Goal: Task Accomplishment & Management: Complete application form

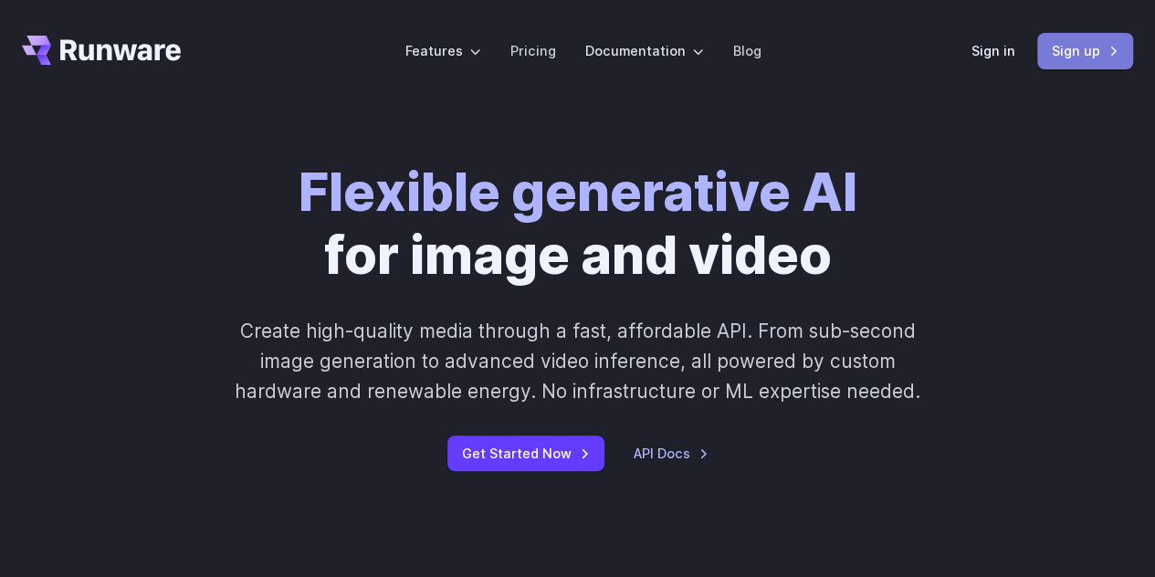
click at [1066, 52] on link "Sign up" at bounding box center [1085, 51] width 96 height 36
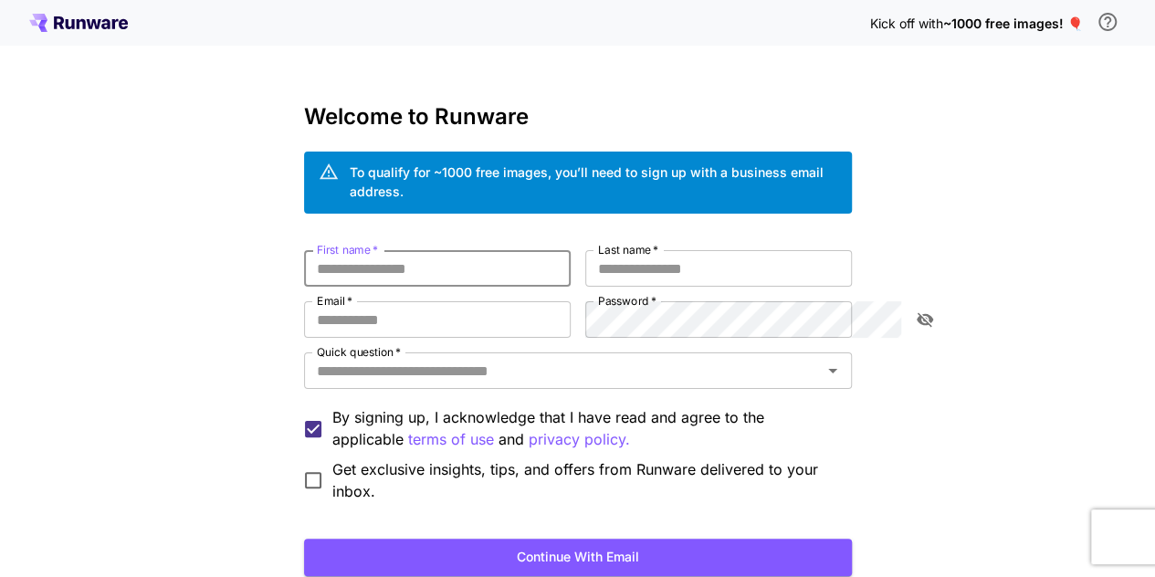
click at [499, 250] on input "First name   *" at bounding box center [437, 268] width 267 height 37
type input "*"
type input "****"
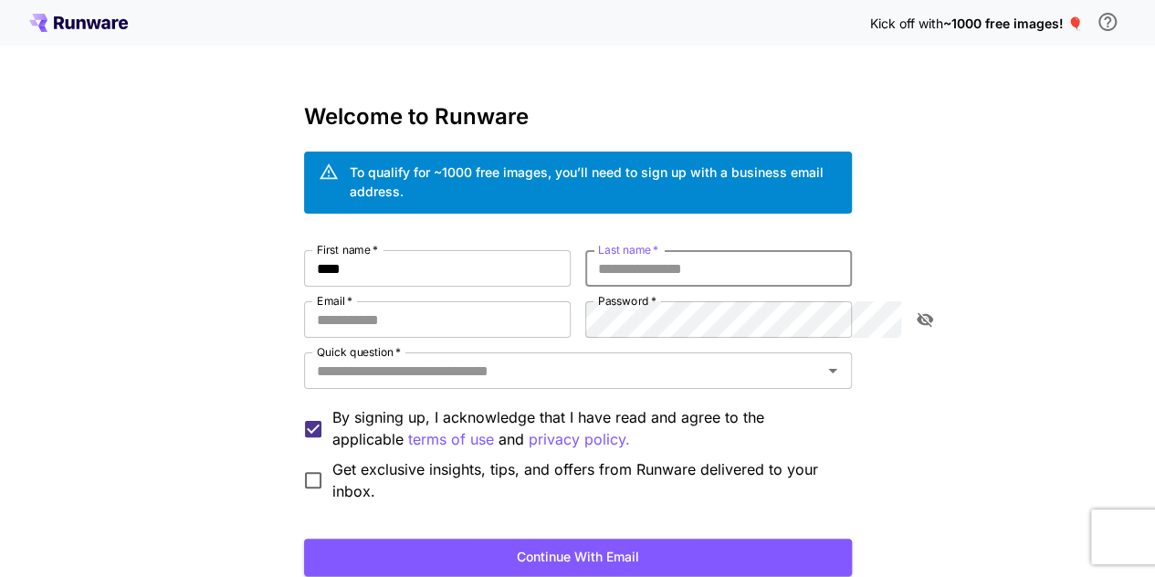
click at [701, 253] on input "Last name   *" at bounding box center [718, 268] width 267 height 37
type input "*"
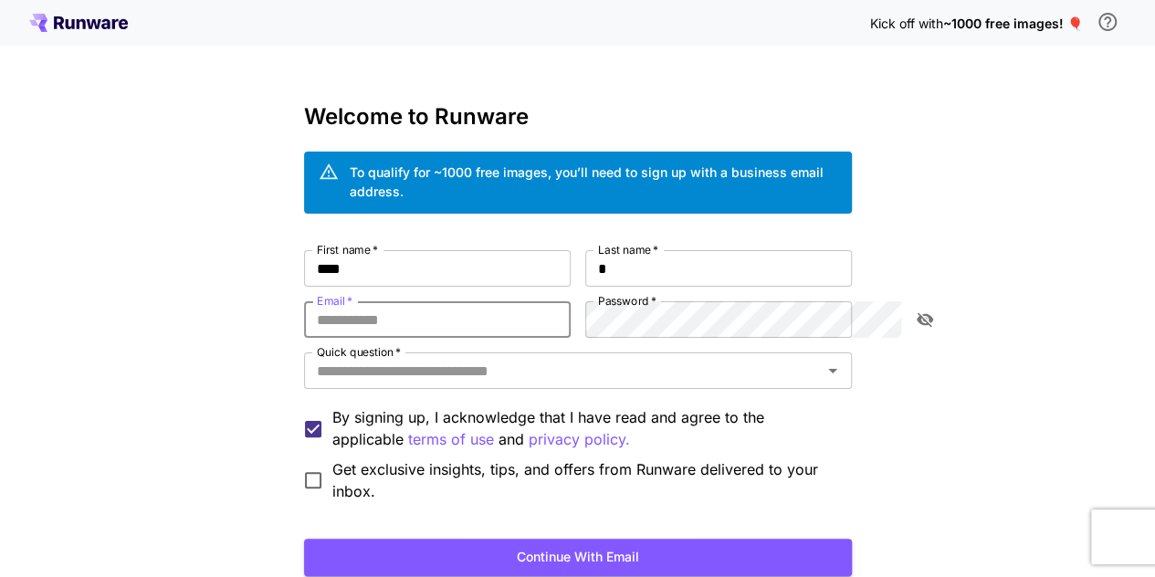
click at [499, 304] on input "Email   *" at bounding box center [437, 319] width 267 height 37
click at [376, 301] on input "**********" at bounding box center [437, 319] width 267 height 37
type input "**********"
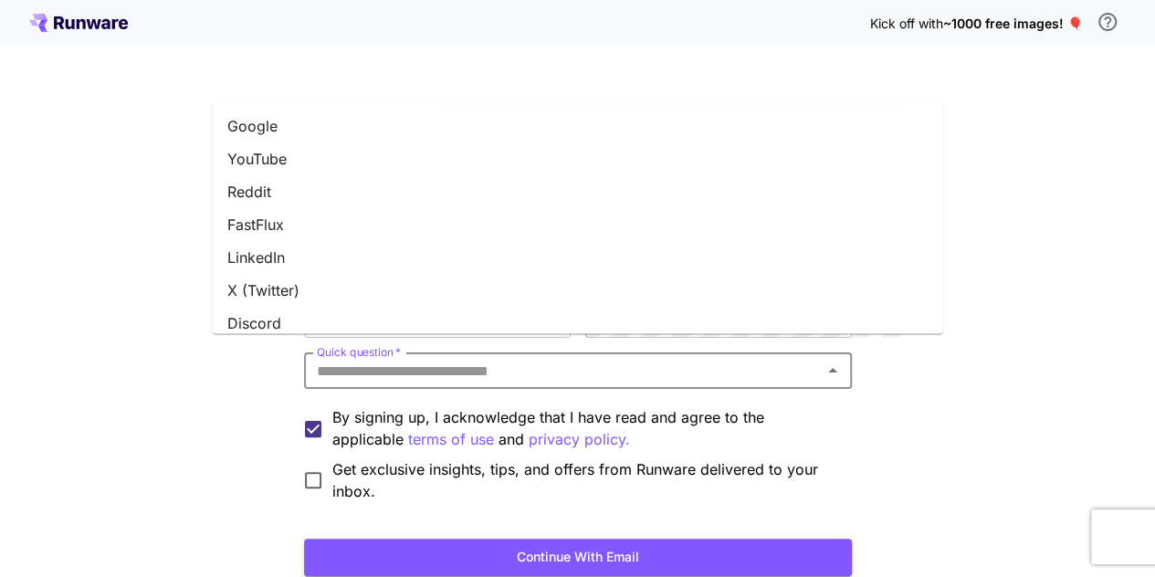
click at [577, 358] on input "Quick question   *" at bounding box center [563, 371] width 507 height 26
click at [358, 139] on li "Google" at bounding box center [578, 126] width 730 height 33
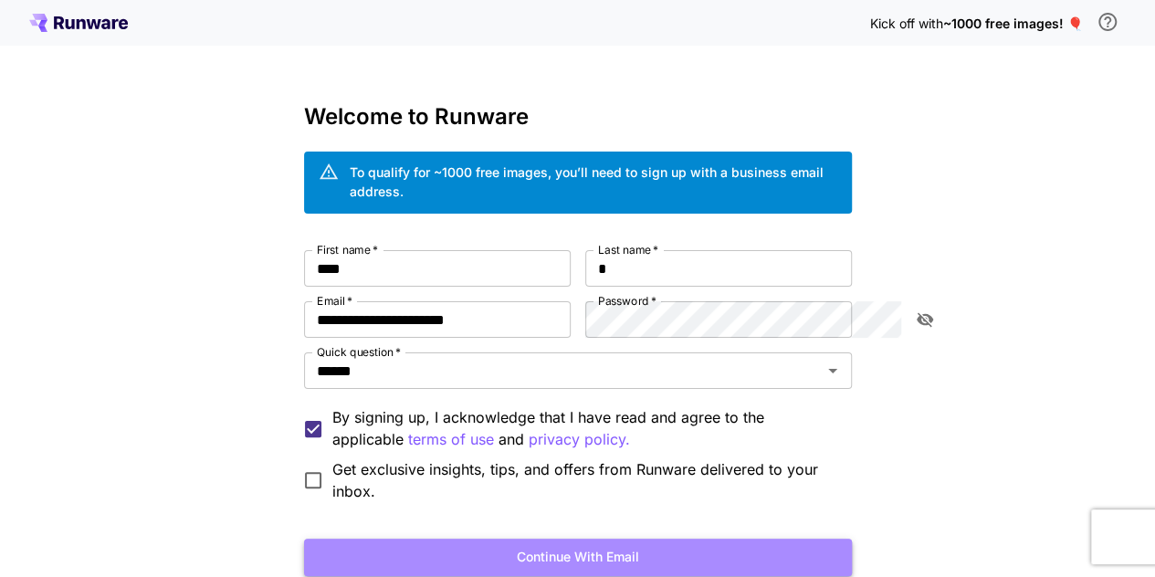
click at [405, 539] on button "Continue with email" at bounding box center [578, 557] width 548 height 37
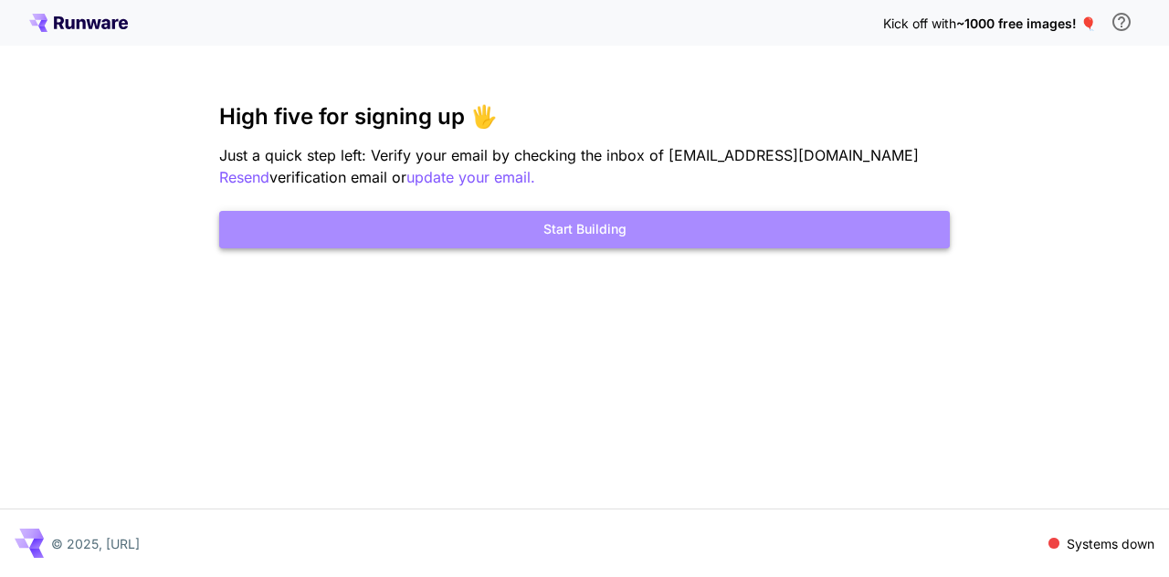
click at [477, 228] on button "Start Building" at bounding box center [584, 229] width 730 height 37
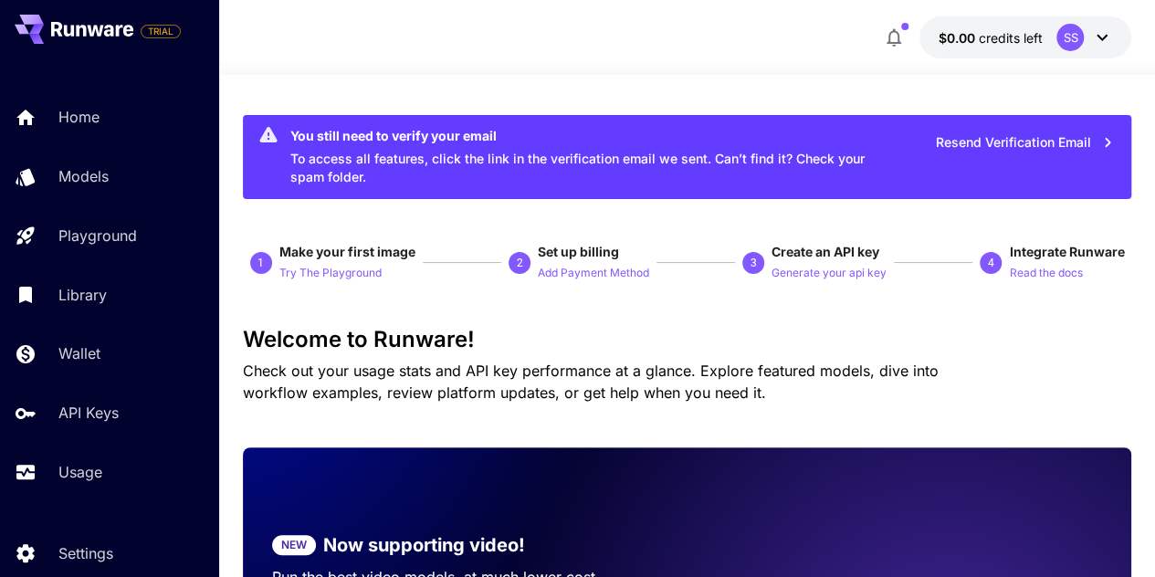
click at [447, 134] on div "You still need to verify your email" at bounding box center [586, 135] width 592 height 19
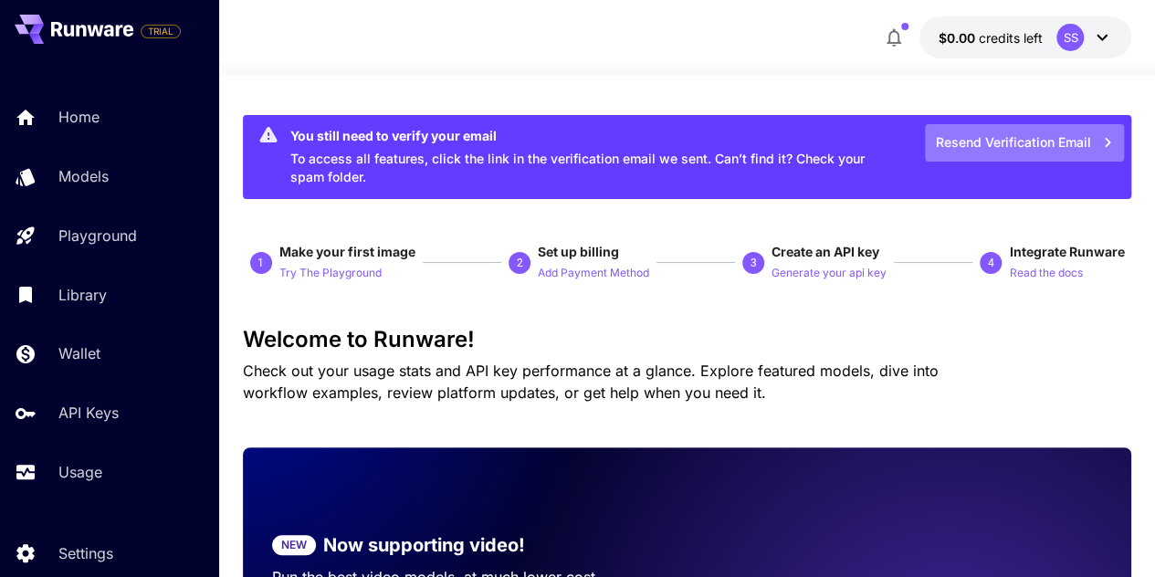
click at [1046, 136] on button "Resend Verification Email" at bounding box center [1024, 142] width 199 height 37
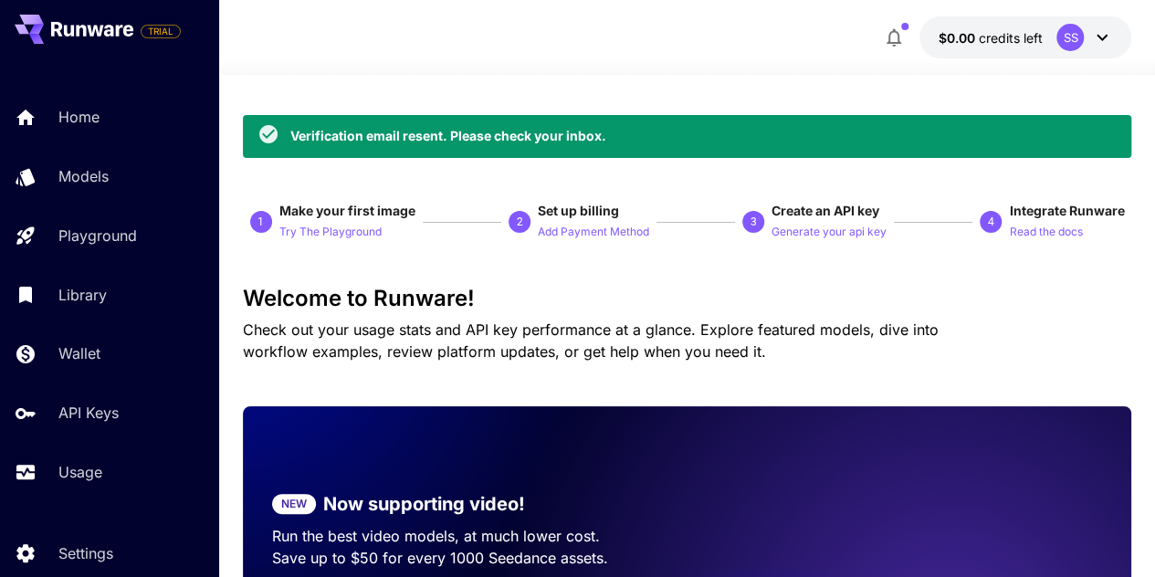
click at [533, 134] on div "Verification email resent. Please check your inbox." at bounding box center [448, 135] width 316 height 19
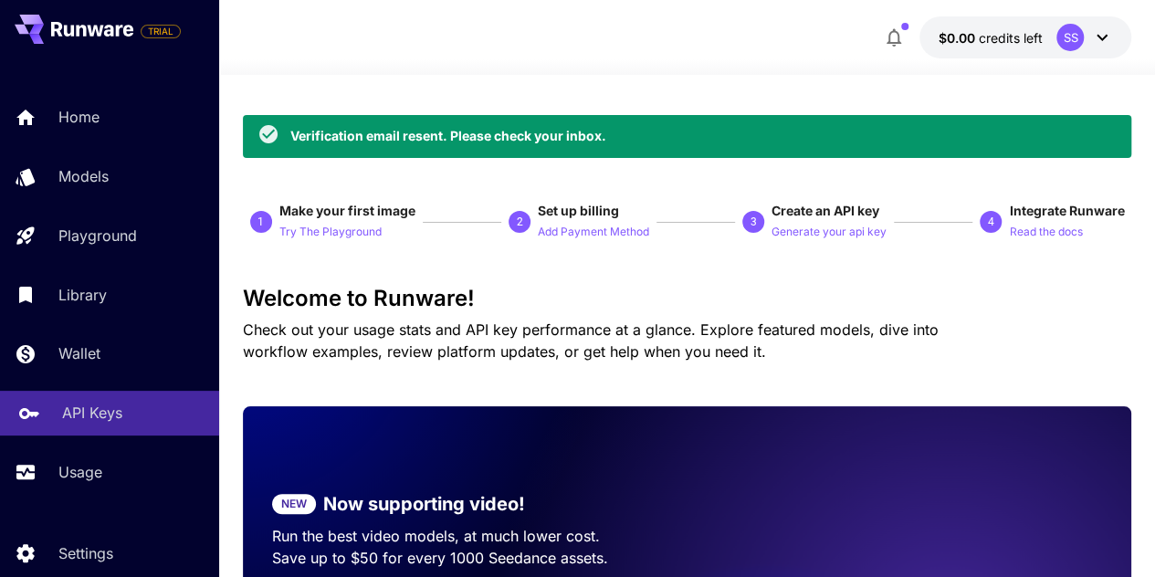
click at [88, 411] on p "API Keys" at bounding box center [92, 413] width 60 height 22
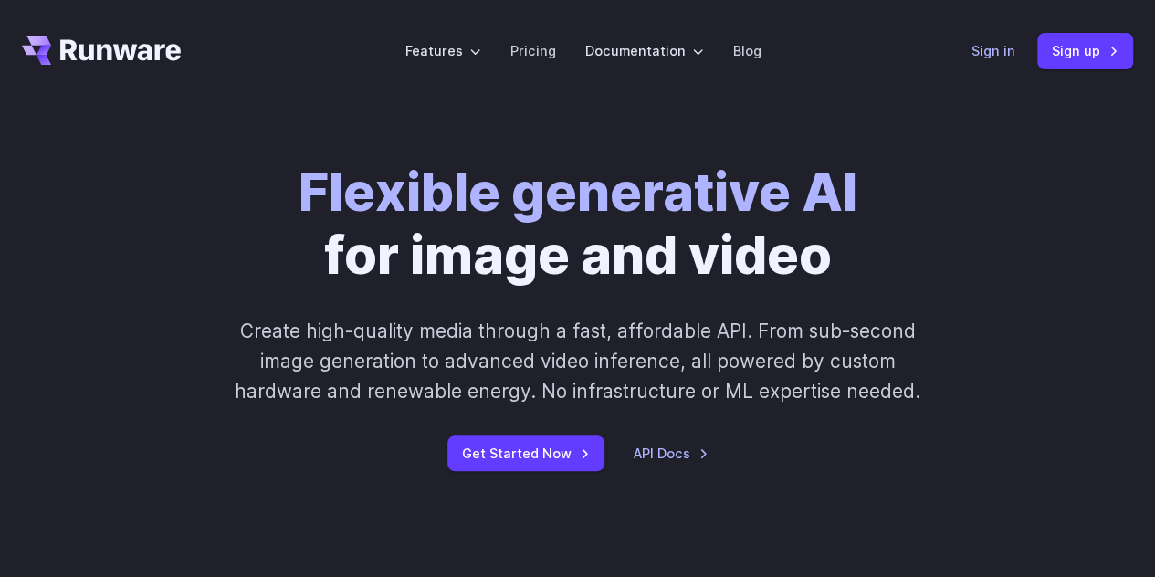
click at [992, 47] on link "Sign in" at bounding box center [993, 50] width 44 height 21
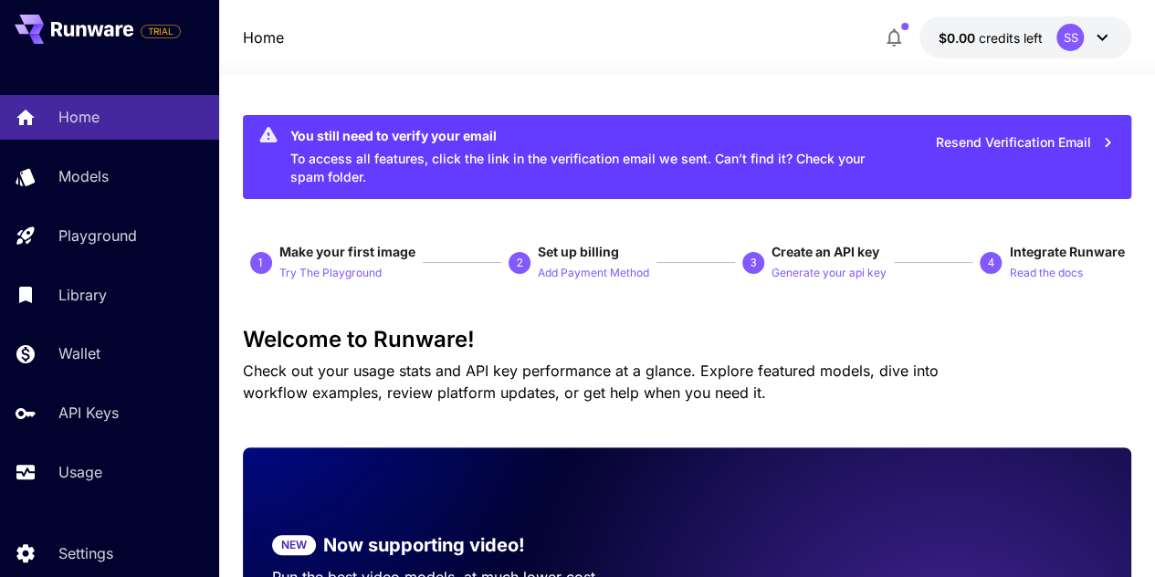
click at [1103, 34] on icon at bounding box center [1102, 37] width 22 height 22
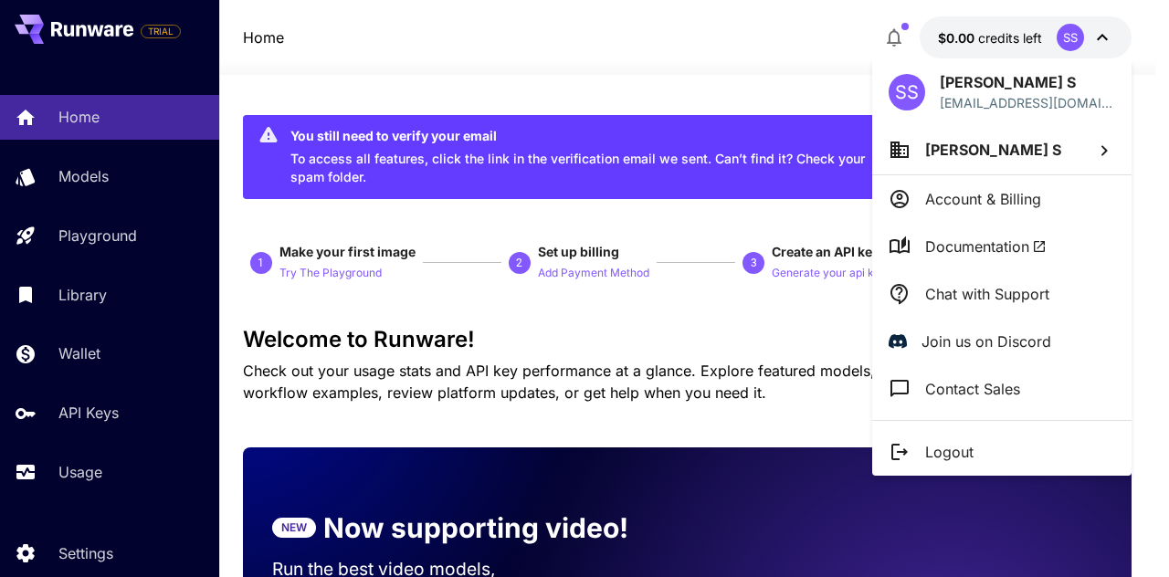
click at [1104, 34] on div at bounding box center [584, 288] width 1169 height 577
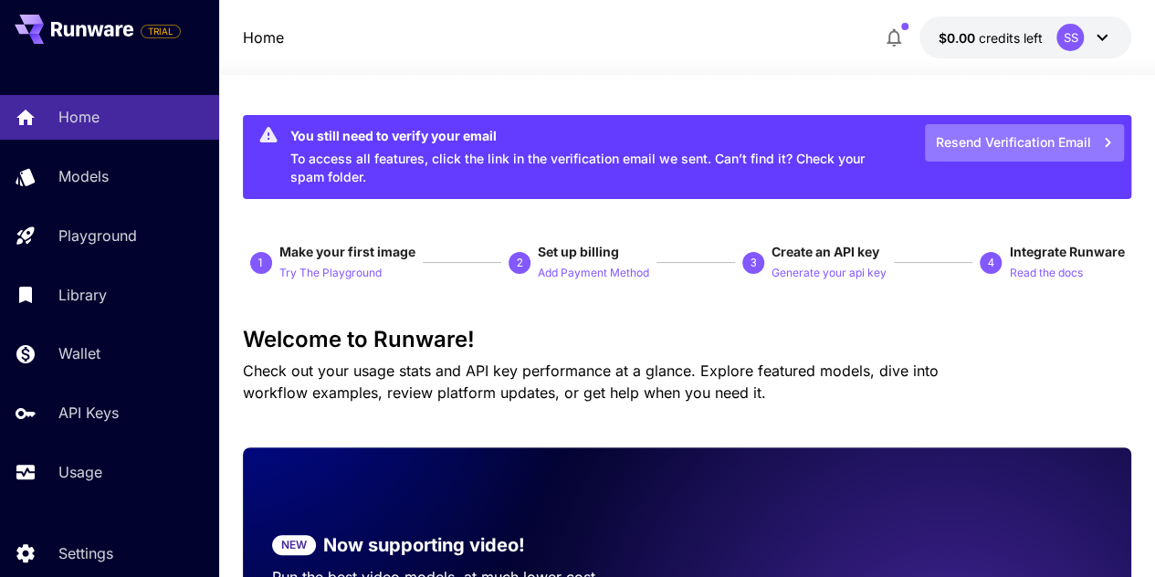
click at [1027, 140] on button "Resend Verification Email" at bounding box center [1024, 142] width 199 height 37
